Goal: Transaction & Acquisition: Purchase product/service

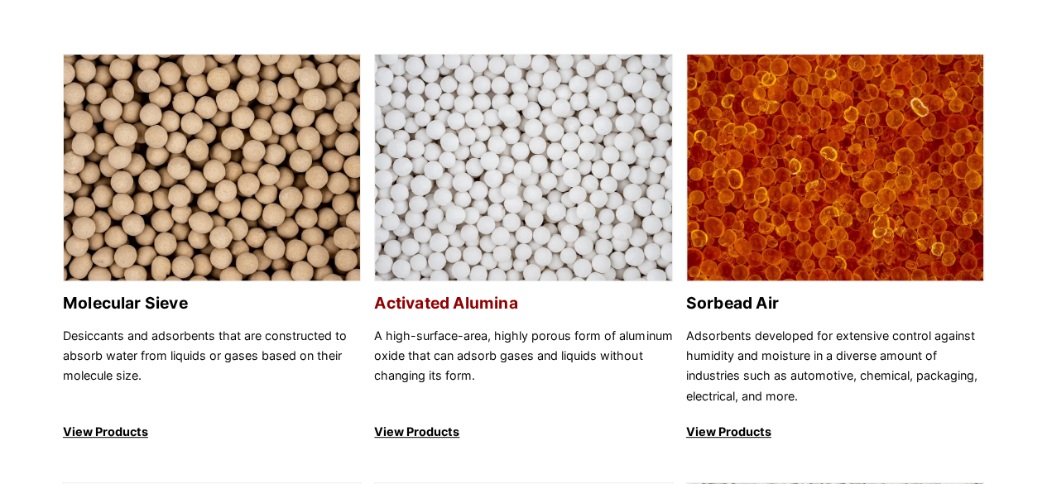
scroll to position [166, 0]
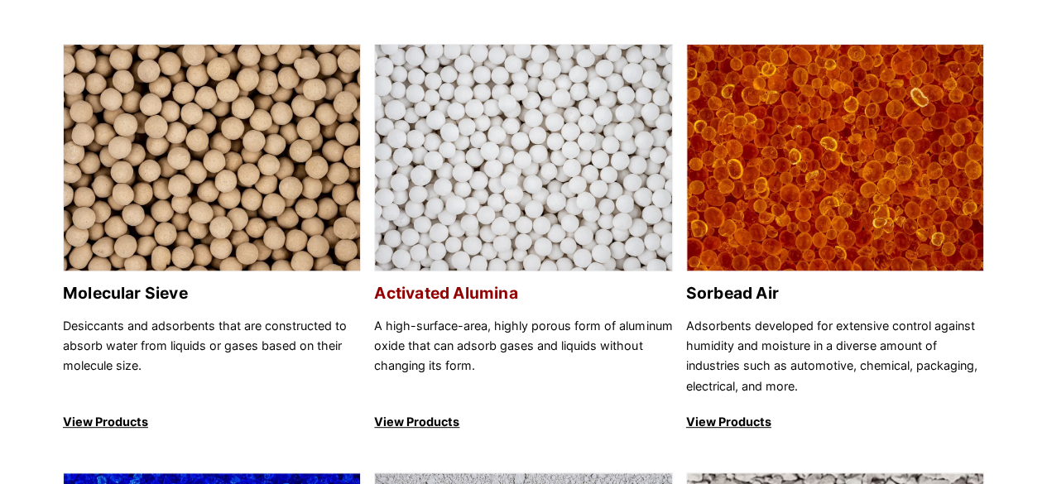
click at [529, 215] on img at bounding box center [523, 159] width 296 height 228
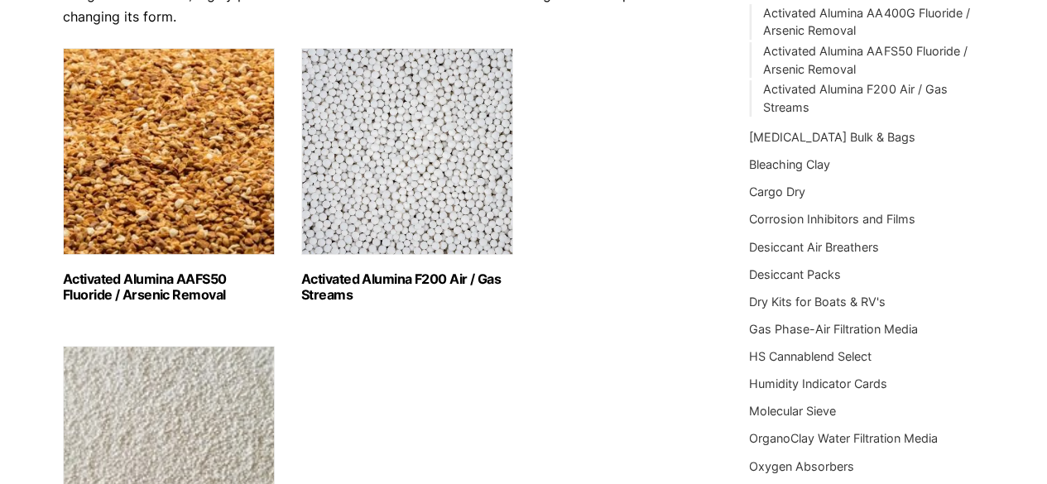
scroll to position [331, 0]
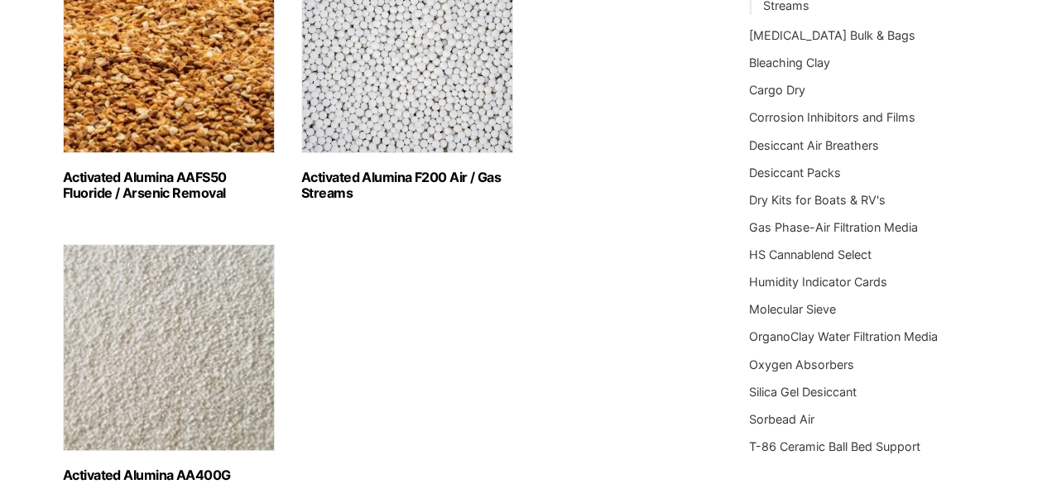
click at [399, 182] on h2 "Activated Alumina F200 Air / Gas Streams (3)" at bounding box center [407, 185] width 212 height 31
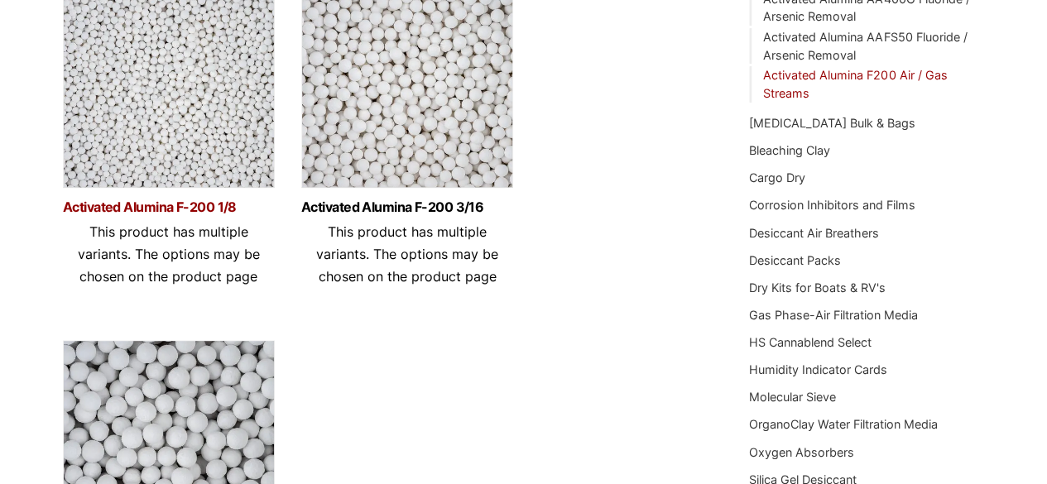
scroll to position [248, 0]
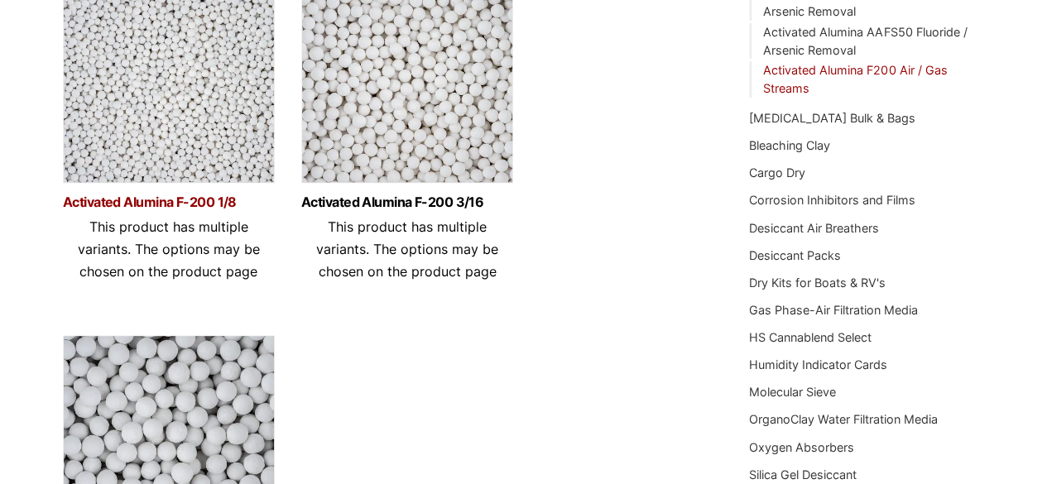
click at [170, 198] on link "Activated Alumina F-200 1/8" at bounding box center [169, 202] width 212 height 14
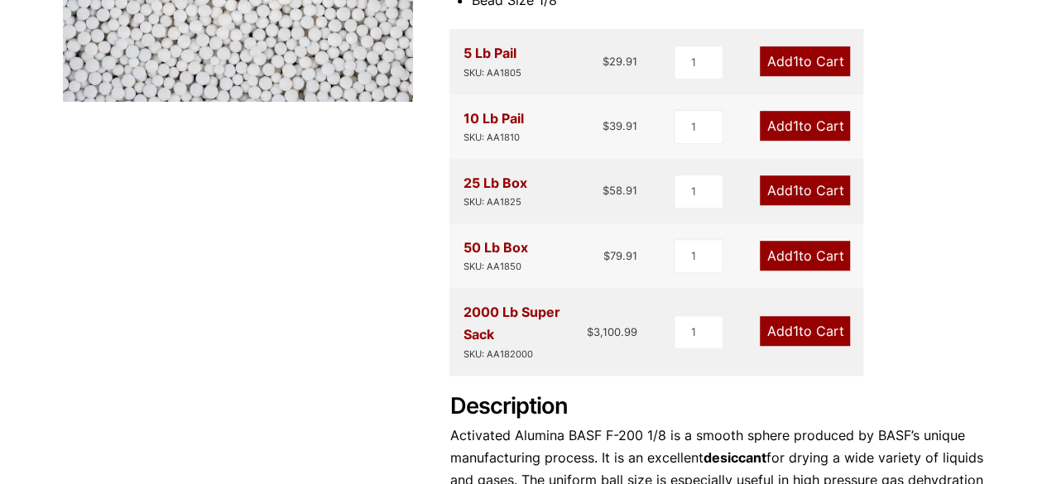
scroll to position [497, 0]
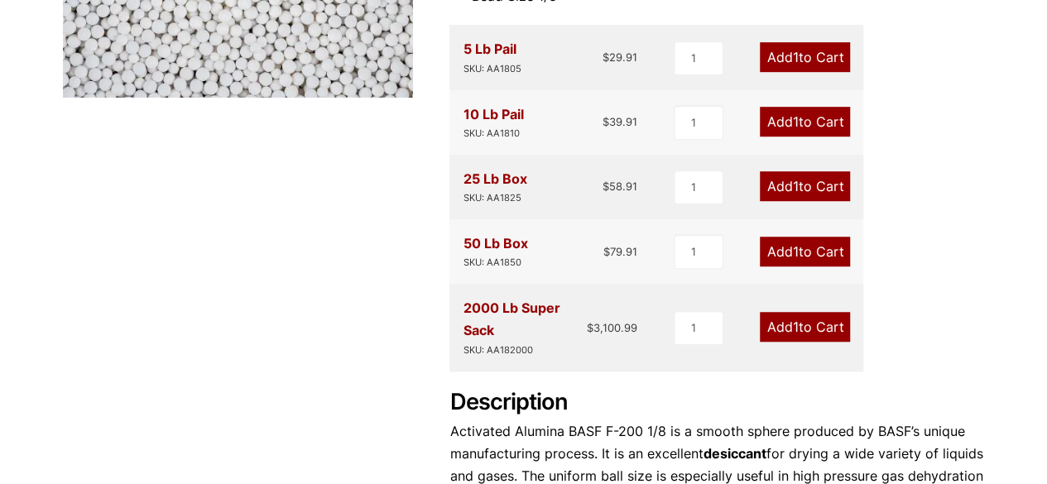
click at [803, 128] on link "Add 1 to Cart" at bounding box center [805, 122] width 90 height 30
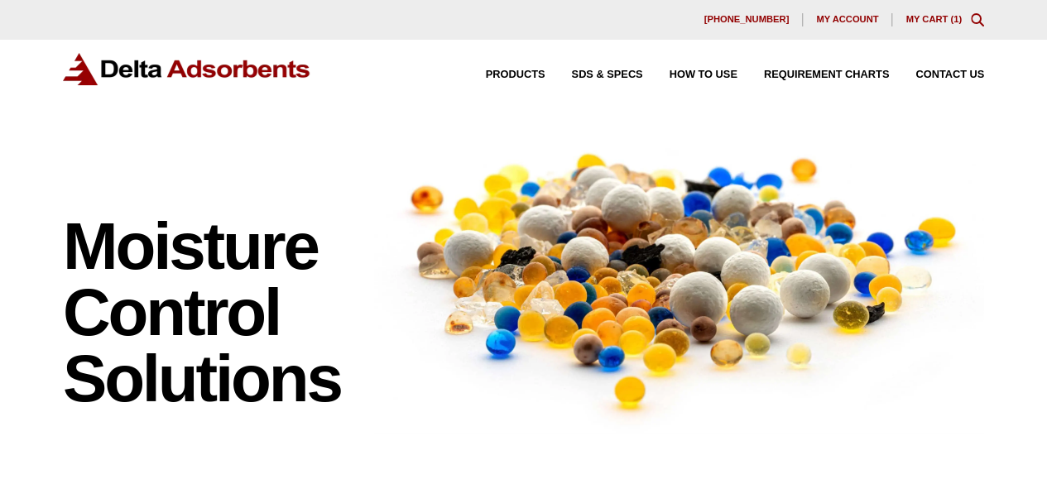
click at [929, 17] on link "My Cart ( 1 )" at bounding box center [934, 19] width 56 height 10
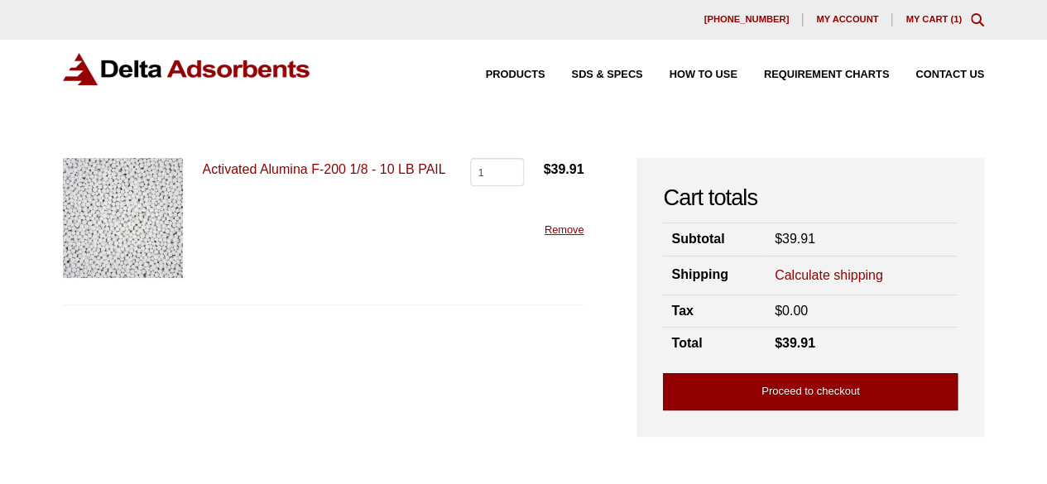
click at [787, 384] on link "Proceed to checkout" at bounding box center [810, 391] width 295 height 37
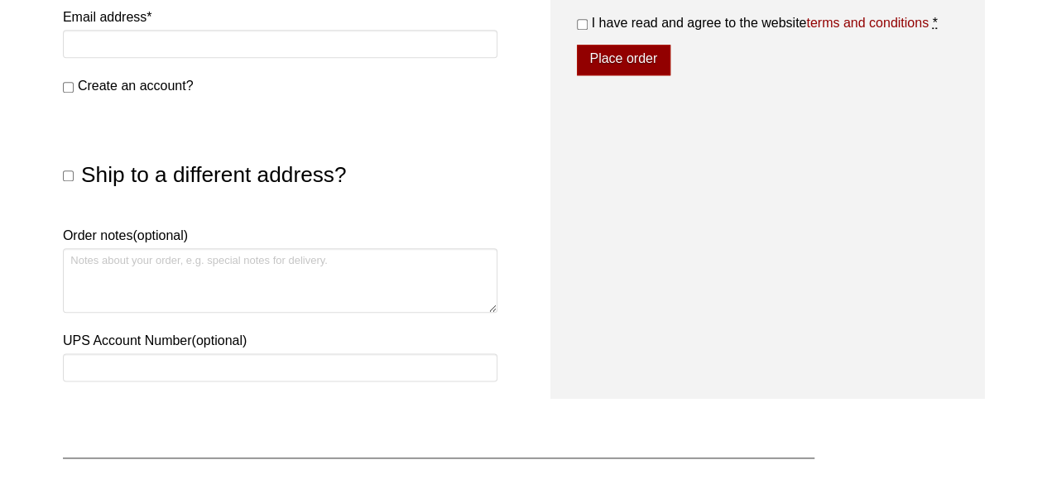
scroll to position [828, 0]
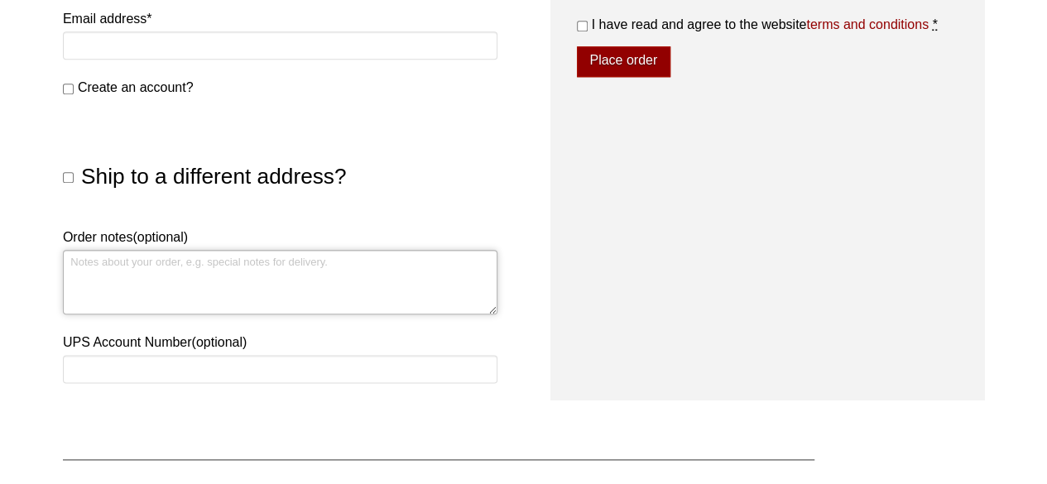
click at [224, 262] on textarea "Order notes (optional)" at bounding box center [280, 282] width 435 height 65
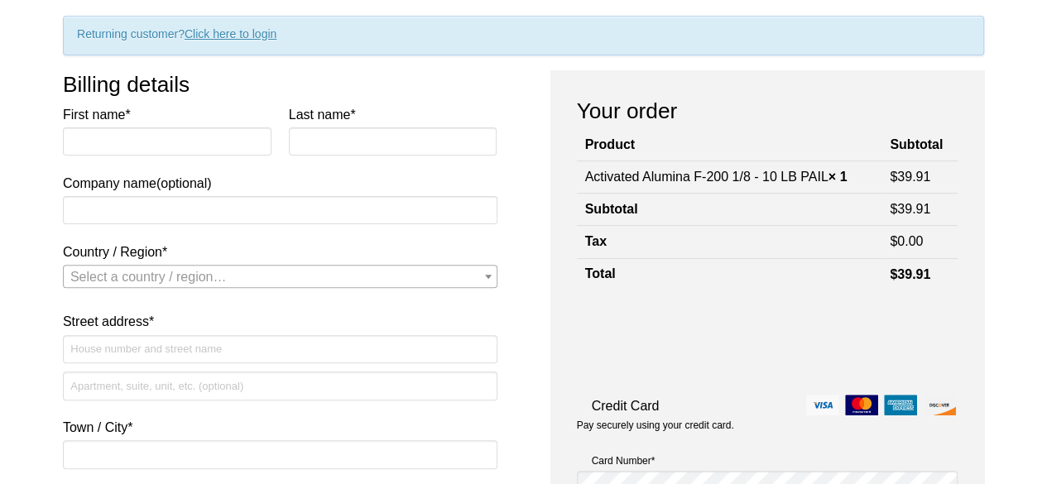
scroll to position [248, 0]
